Goal: Find specific page/section: Locate item on page

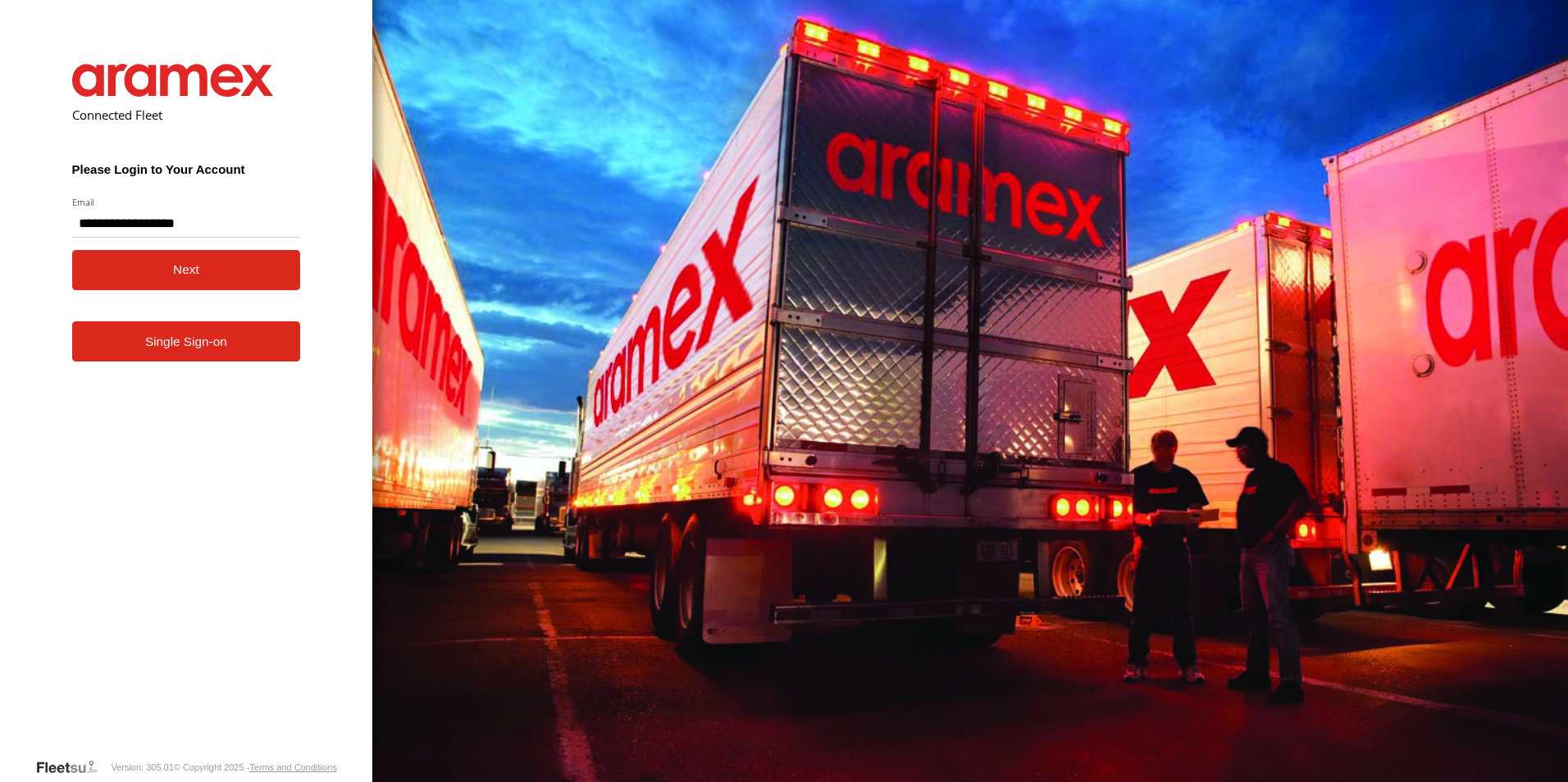
type input "**********"
click at [72, 250] on button "Next" at bounding box center [187, 270] width 228 height 40
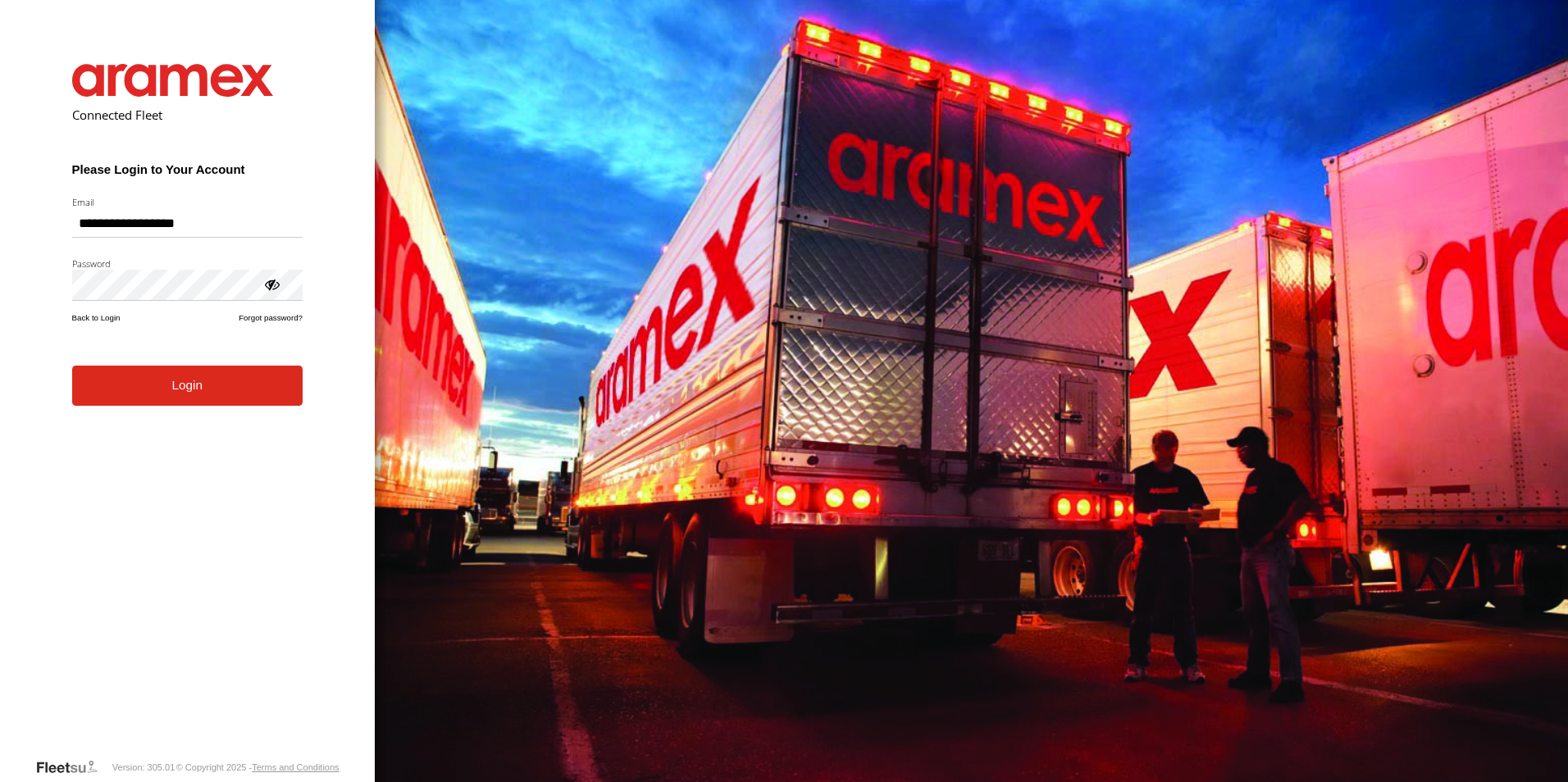
click at [205, 411] on form "**********" at bounding box center [187, 398] width 280 height 718
click at [173, 390] on button "Login" at bounding box center [187, 385] width 230 height 40
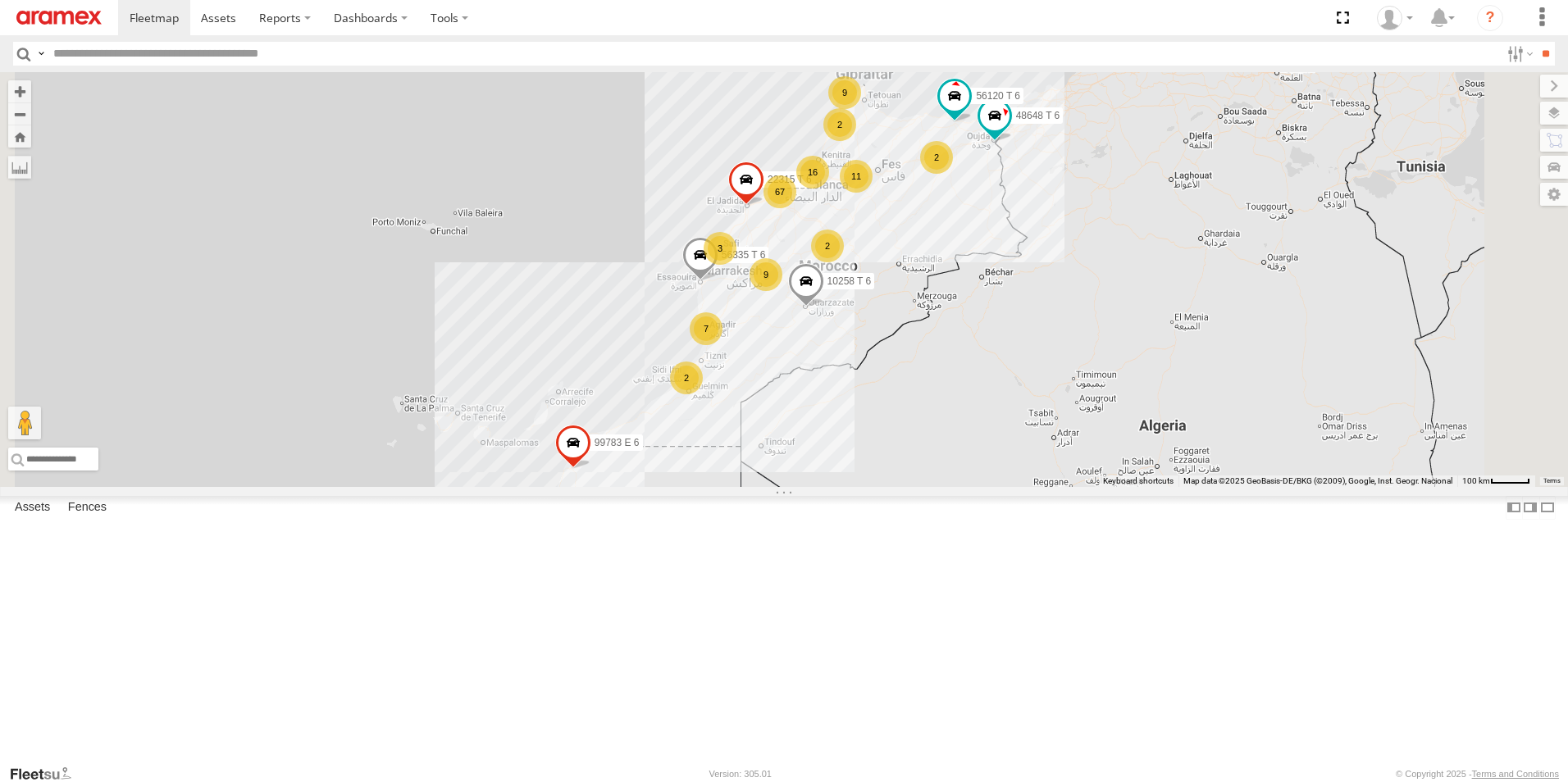
click at [189, 54] on input "text" at bounding box center [773, 54] width 1453 height 24
paste input "*****"
type input "*****"
click at [1536, 42] on input "**" at bounding box center [1545, 54] width 19 height 24
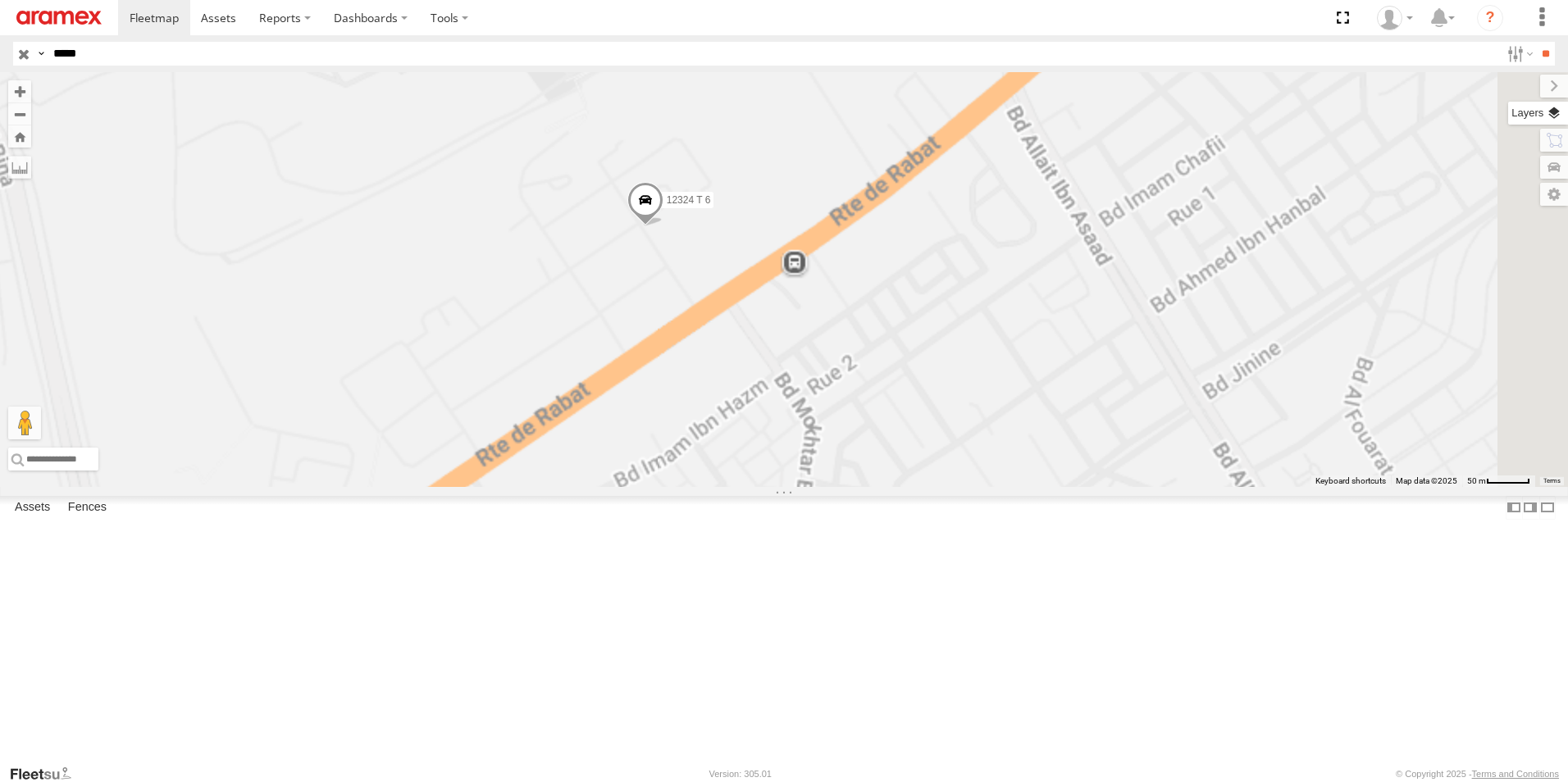
click at [1556, 117] on label at bounding box center [1538, 112] width 60 height 23
click at [1508, 120] on label at bounding box center [1538, 112] width 60 height 23
click at [1508, 112] on label at bounding box center [1538, 112] width 60 height 23
click at [1064, 187] on div "12324 T 6" at bounding box center [784, 279] width 1568 height 415
drag, startPoint x: 1220, startPoint y: 432, endPoint x: 1165, endPoint y: 338, distance: 108.9
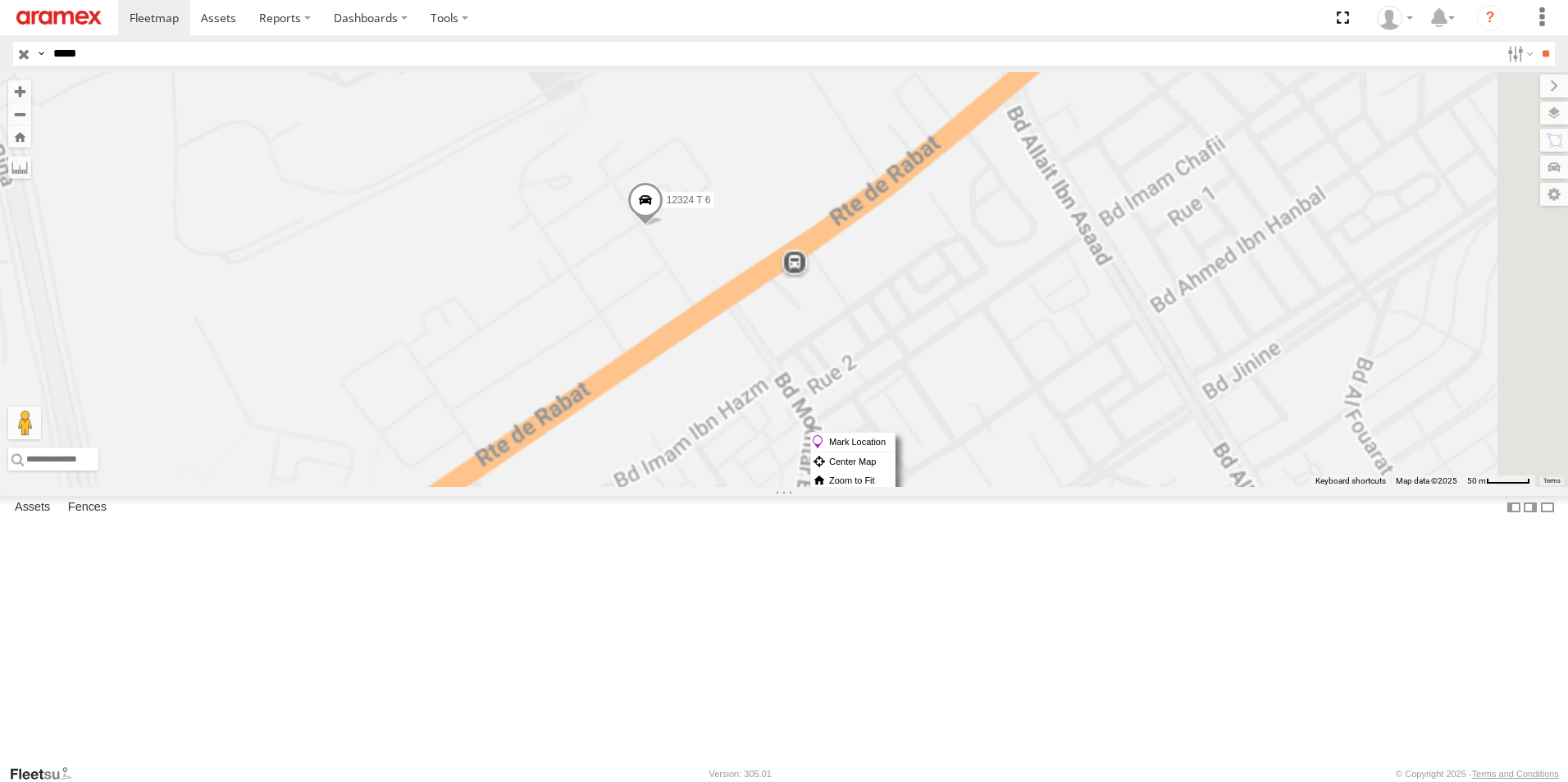
click at [1165, 338] on div "12324 T 6" at bounding box center [784, 279] width 1568 height 415
click at [0, 0] on label at bounding box center [0, 0] width 0 height 0
drag, startPoint x: 1405, startPoint y: 147, endPoint x: 1405, endPoint y: 156, distance: 9.0
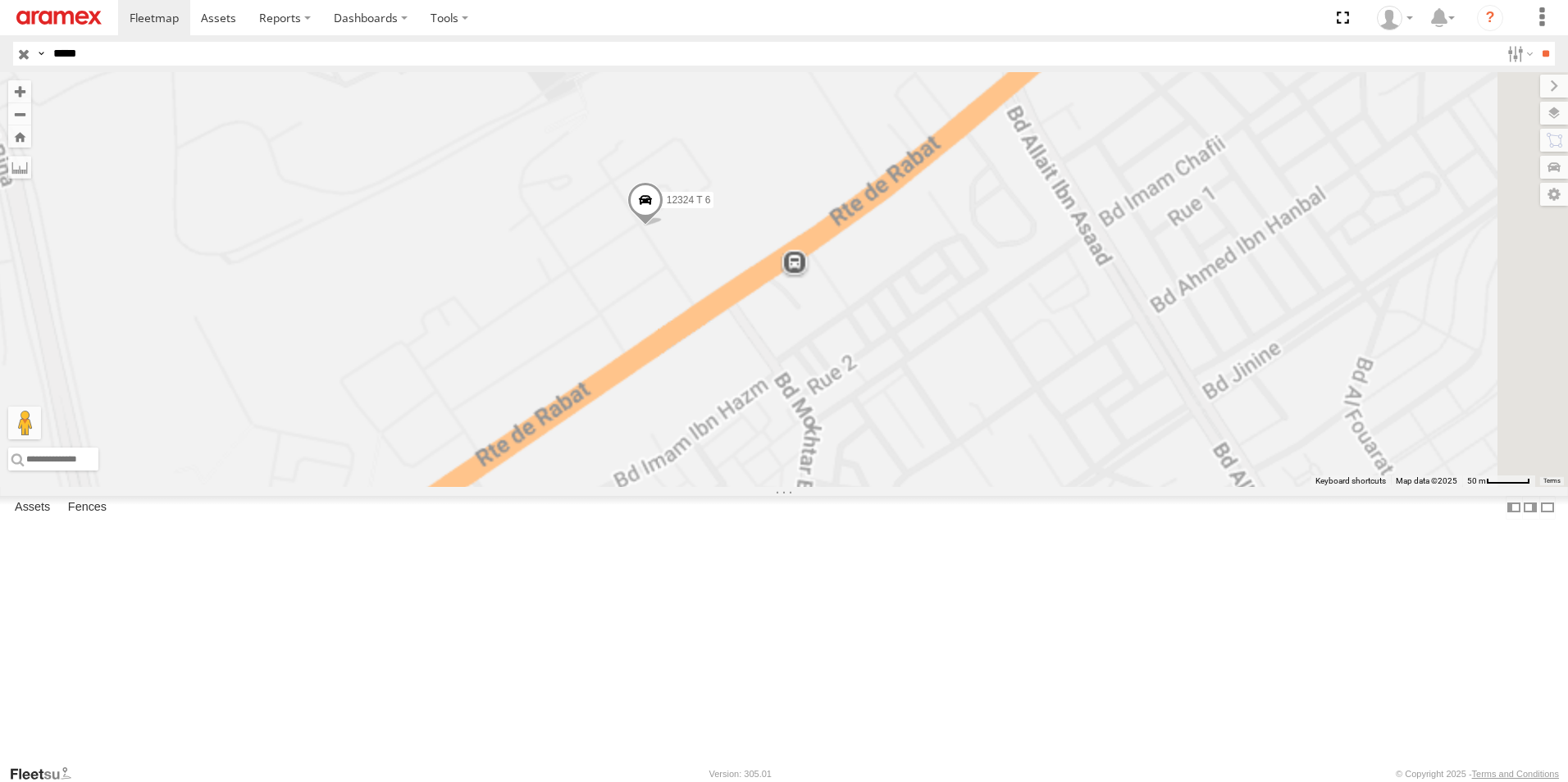
click at [0, 0] on div "Satellite" at bounding box center [0, 0] width 0 height 0
click at [0, 0] on span "Satellite + Roadmap" at bounding box center [0, 0] width 0 height 0
click at [1058, 271] on div "12324 T 6" at bounding box center [784, 279] width 1568 height 415
click at [1292, 359] on div "12324 T 6" at bounding box center [784, 279] width 1568 height 415
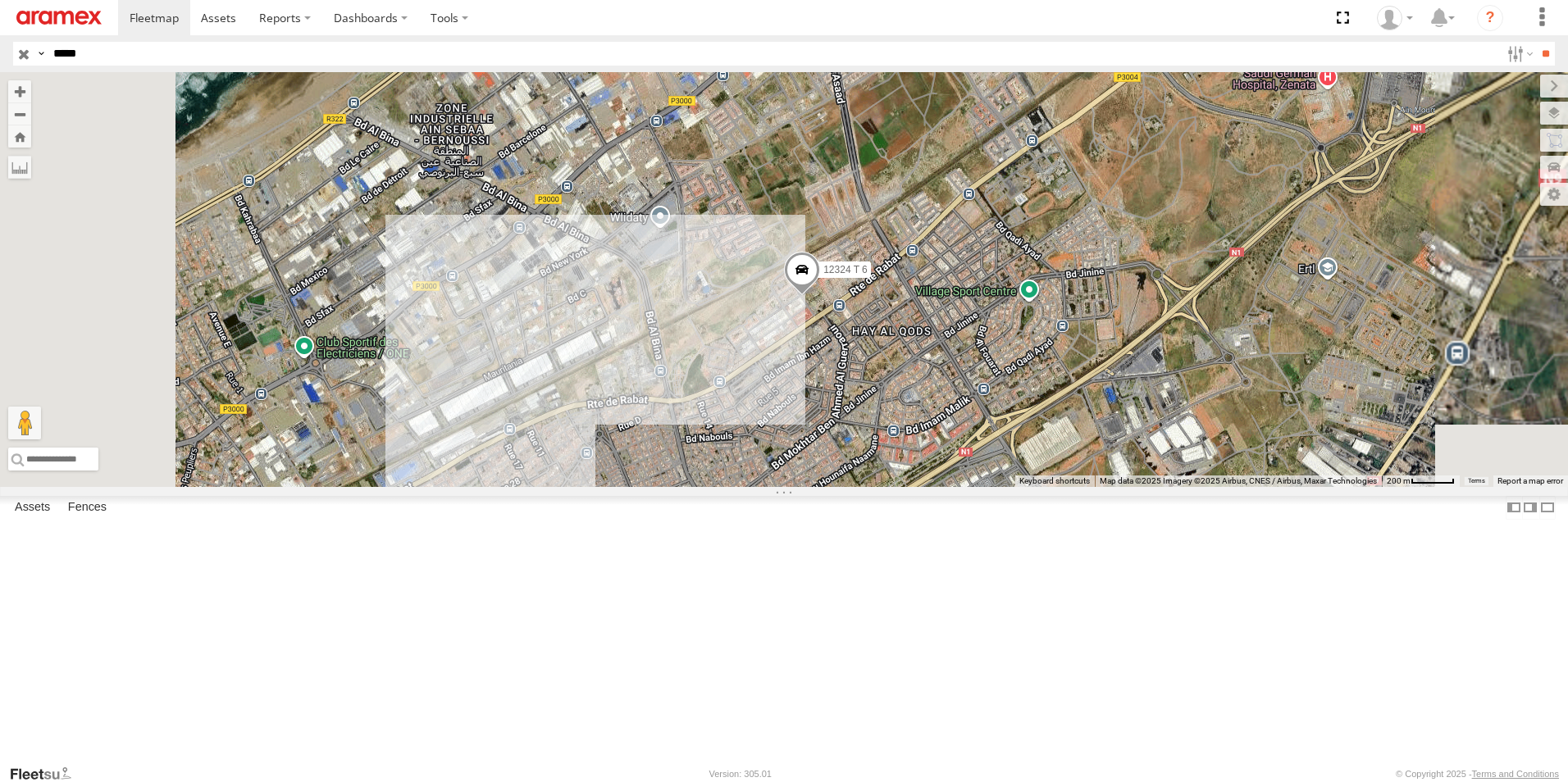
drag, startPoint x: 754, startPoint y: 248, endPoint x: 911, endPoint y: 490, distance: 288.5
click at [911, 487] on div "12324 T 6" at bounding box center [784, 279] width 1568 height 415
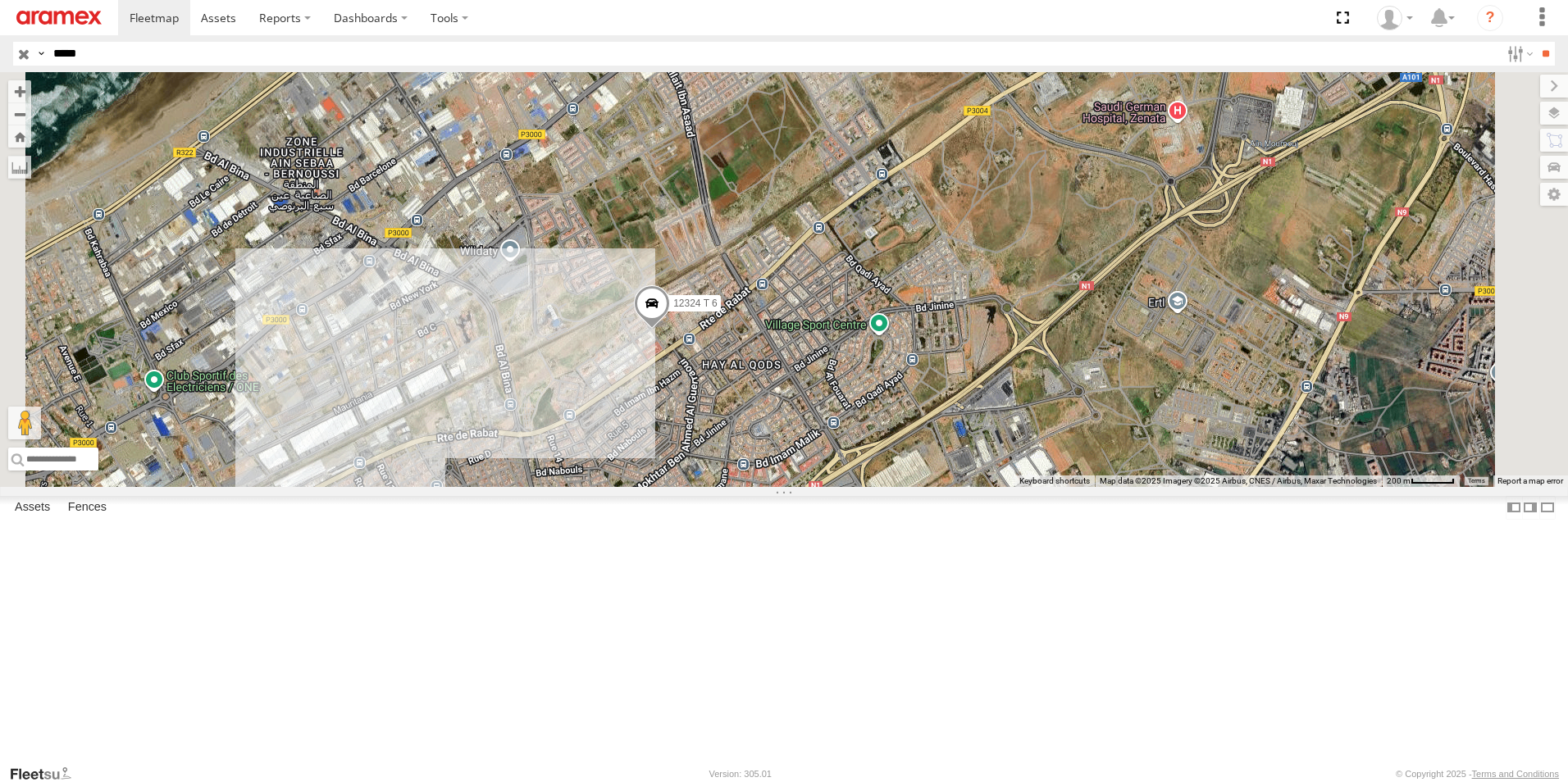
drag, startPoint x: 1078, startPoint y: 549, endPoint x: 928, endPoint y: 575, distance: 152.2
click at [928, 487] on div "12324 T 6" at bounding box center [784, 279] width 1568 height 415
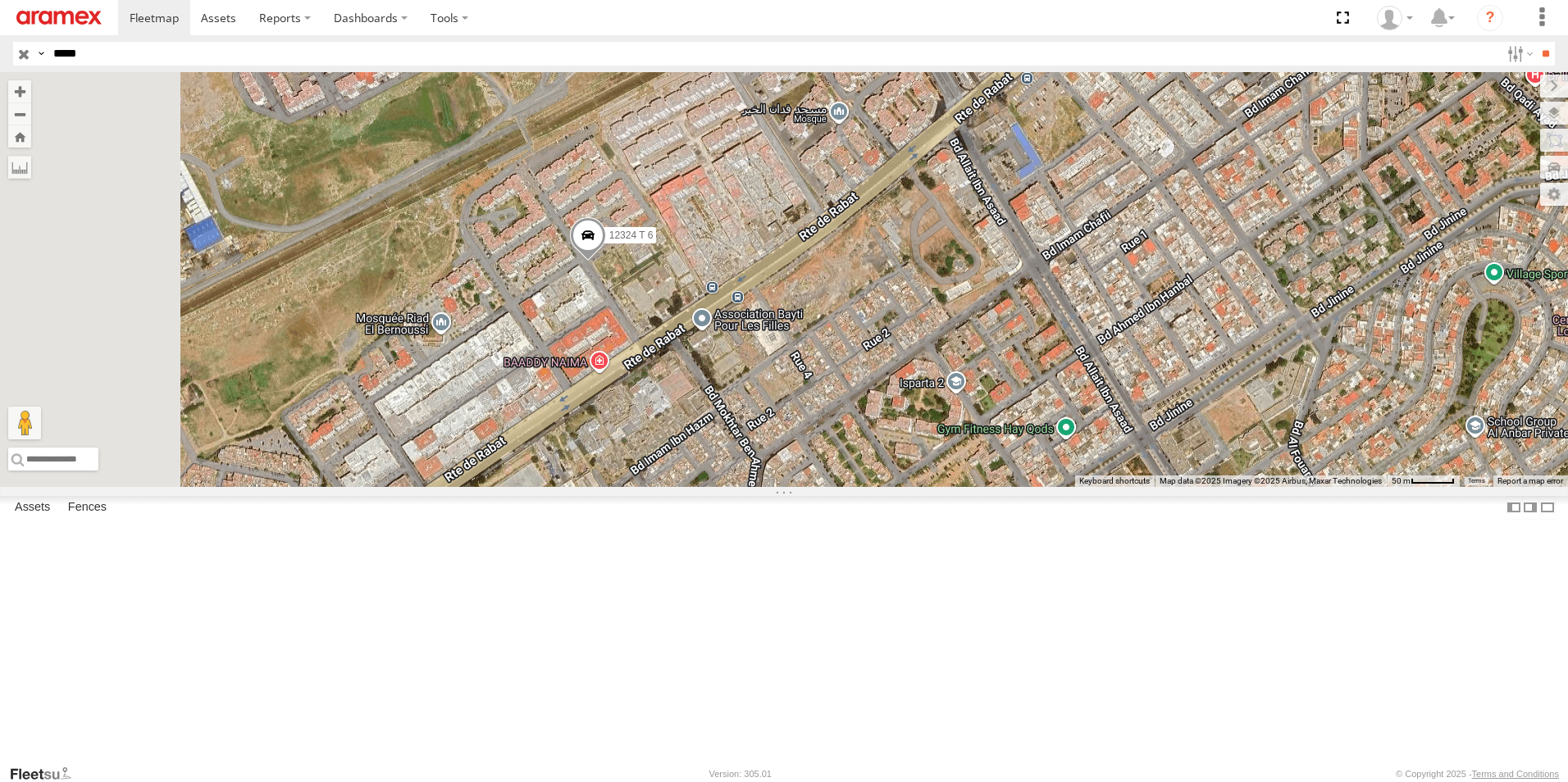
drag, startPoint x: 838, startPoint y: 479, endPoint x: 943, endPoint y: 555, distance: 129.6
click at [943, 487] on div "12324 T 6" at bounding box center [784, 279] width 1568 height 415
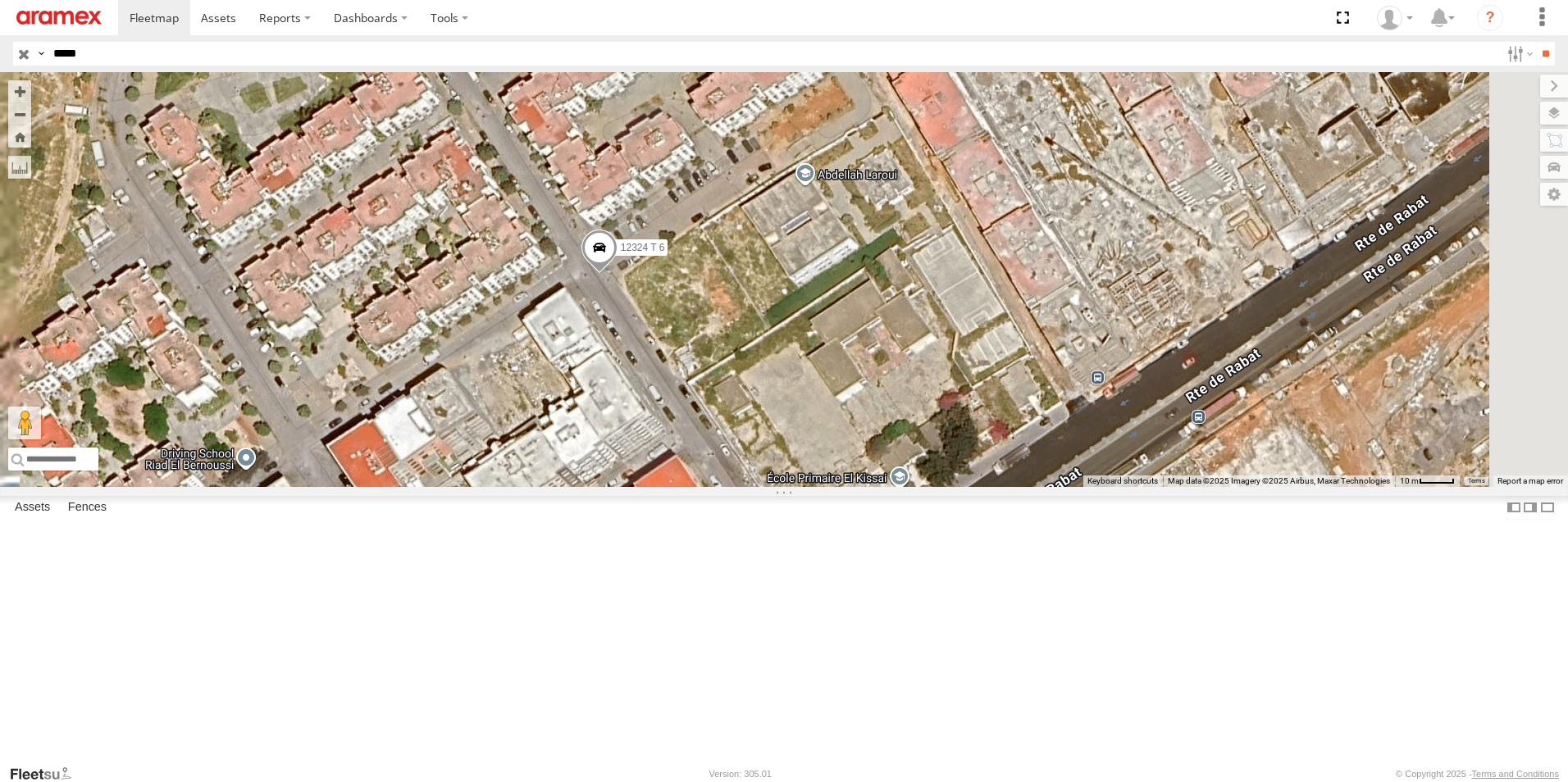
drag, startPoint x: 807, startPoint y: 380, endPoint x: 841, endPoint y: 513, distance: 137.3
click at [841, 487] on div "12324 T 6" at bounding box center [784, 279] width 1568 height 415
